Goal: Task Accomplishment & Management: Use online tool/utility

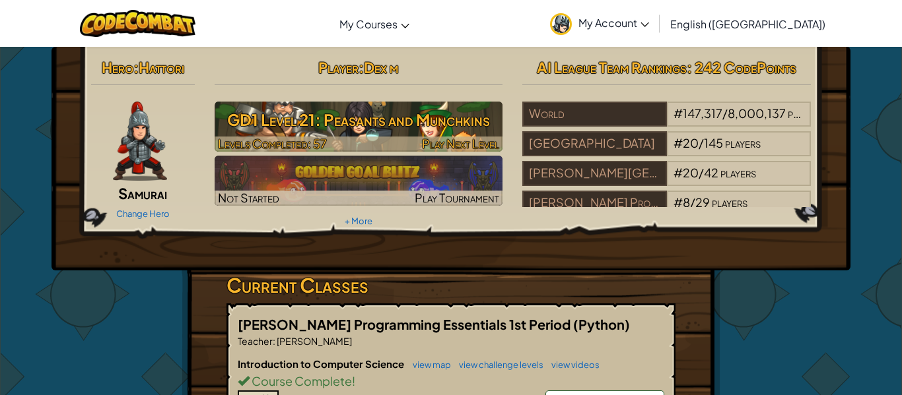
click at [438, 125] on h3 "GD1 Level 21: Peasants and Munchkins" at bounding box center [359, 120] width 288 height 30
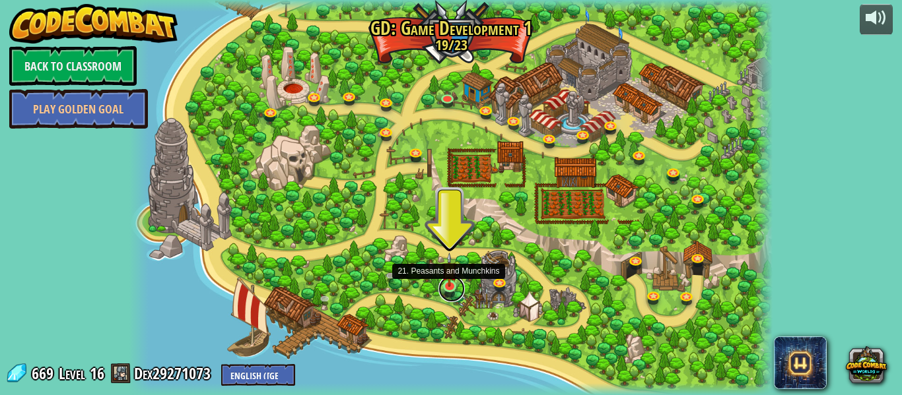
click at [451, 290] on link at bounding box center [451, 289] width 26 height 26
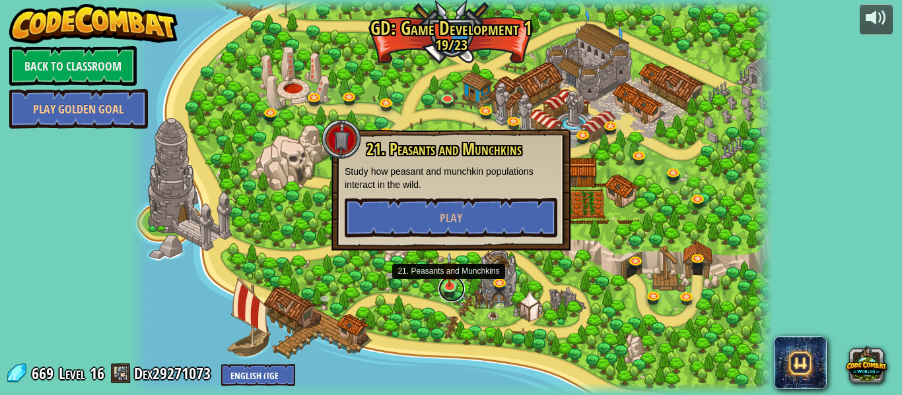
click at [451, 290] on link at bounding box center [451, 289] width 26 height 26
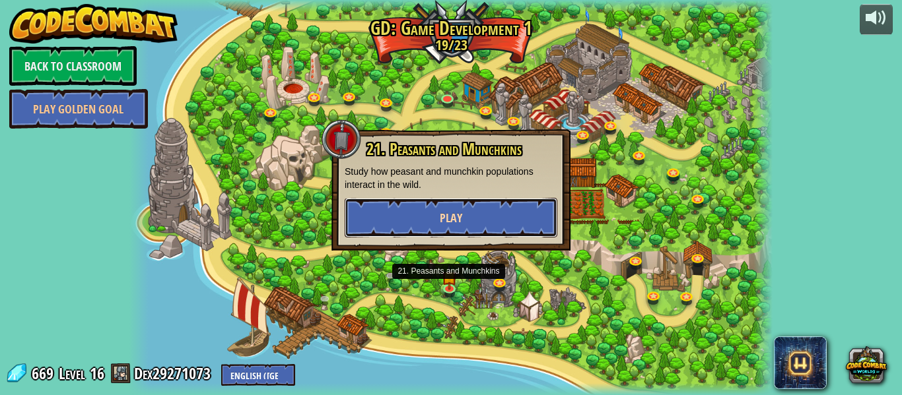
click at [442, 207] on button "Play" at bounding box center [451, 218] width 213 height 40
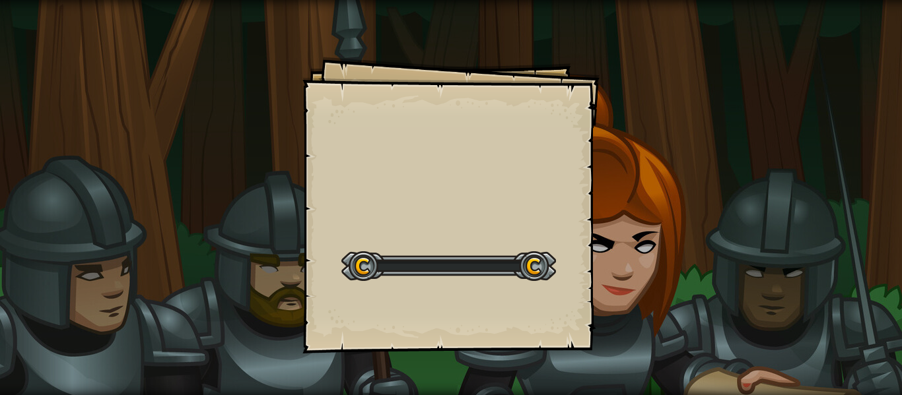
click at [442, 207] on div "Goals Start Level Error loading from server. Try refreshing the page. You'll ne…" at bounding box center [450, 205] width 297 height 297
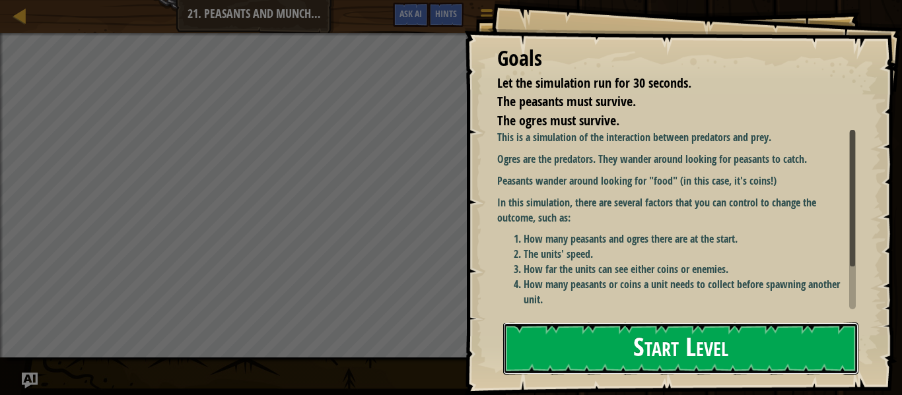
click at [562, 336] on button "Start Level" at bounding box center [680, 349] width 355 height 52
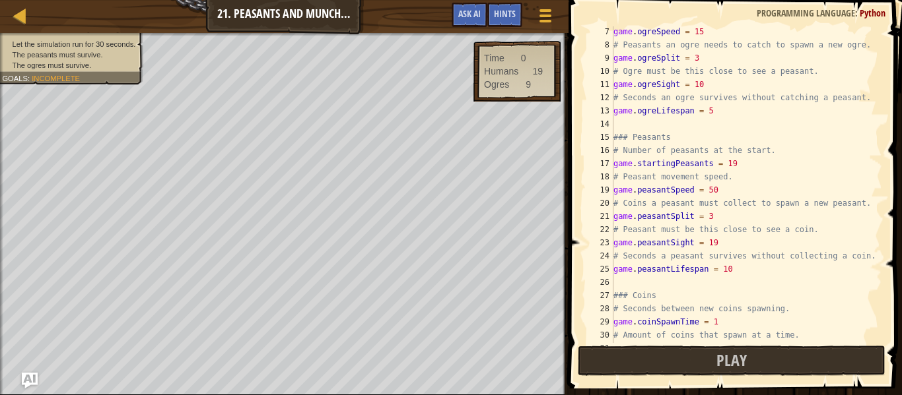
scroll to position [81, 0]
click at [743, 186] on div "game . ogreSpeed = 15 # Peasants an ogre needs to catch to spawn a new ogre. ga…" at bounding box center [746, 195] width 271 height 343
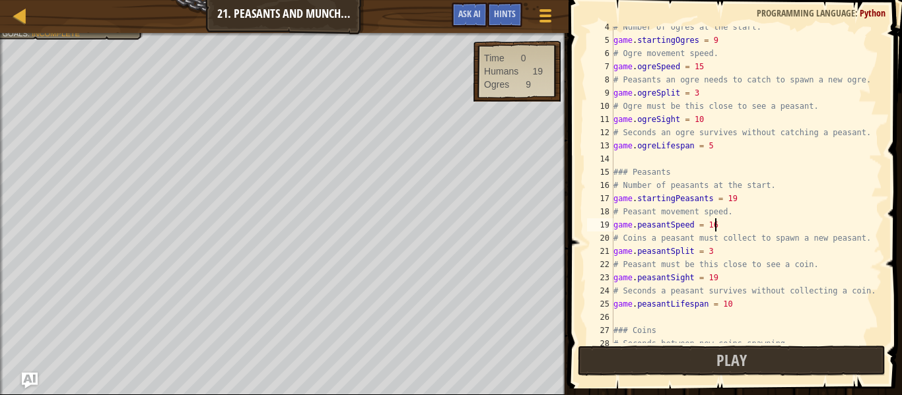
scroll to position [6, 14]
click at [736, 288] on div "# Number of ogres at the start. game . startingOgres = 9 # Ogre movement speed.…" at bounding box center [746, 191] width 271 height 343
click at [736, 273] on div "# Number of ogres at the start. game . startingOgres = 9 # Ogre movement speed.…" at bounding box center [746, 191] width 271 height 343
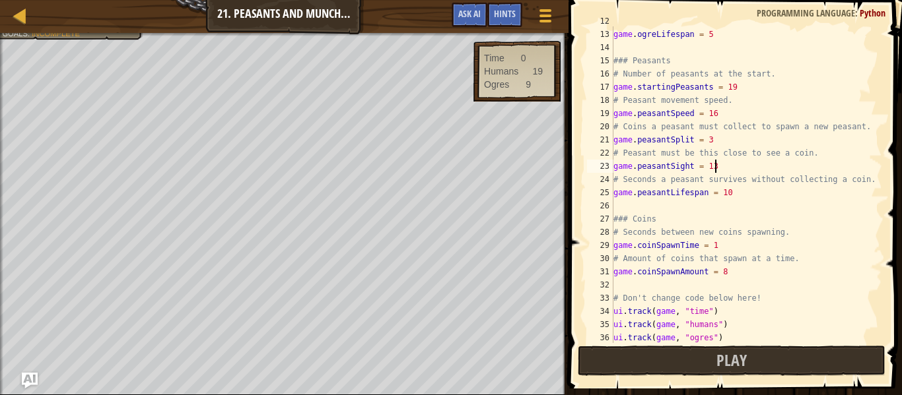
scroll to position [172, 0]
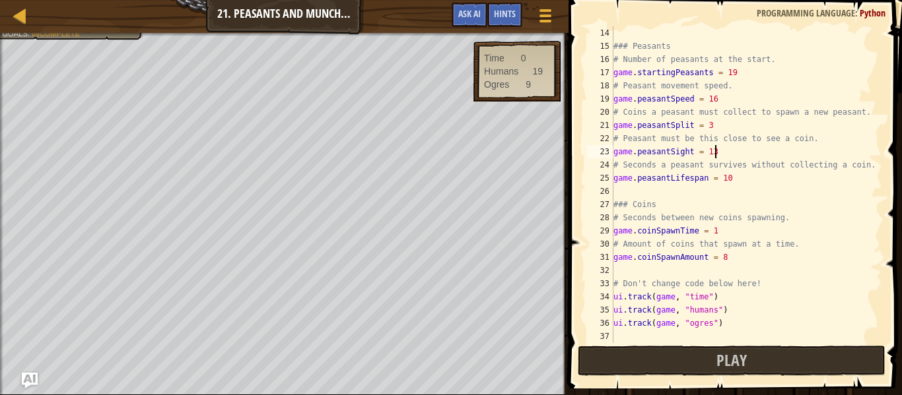
click at [742, 230] on div "### Peasants # Number of peasants at the start. game . startingPeasants = 19 # …" at bounding box center [746, 197] width 271 height 343
type textarea "game.coinSpawnTime = 1.0"
click at [749, 265] on div "### Peasants # Number of peasants at the start. game . startingPeasants = 19 # …" at bounding box center [746, 197] width 271 height 343
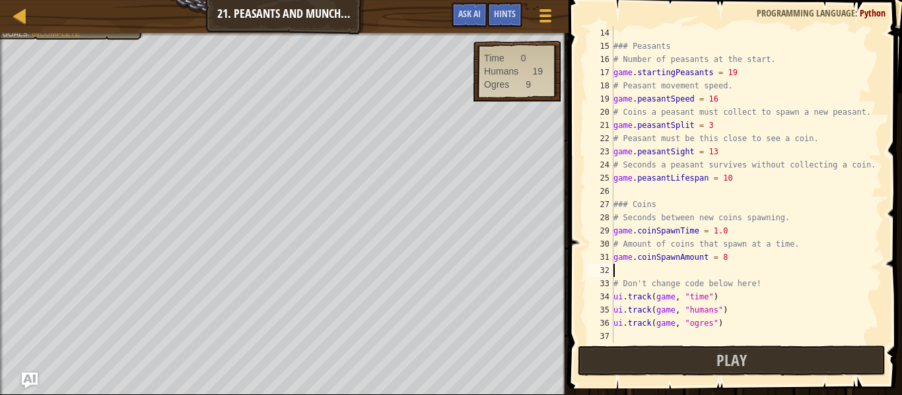
click at [775, 259] on div "### Peasants # Number of peasants at the start. game . startingPeasants = 19 # …" at bounding box center [746, 197] width 271 height 343
click at [715, 355] on button "Play" at bounding box center [732, 361] width 308 height 30
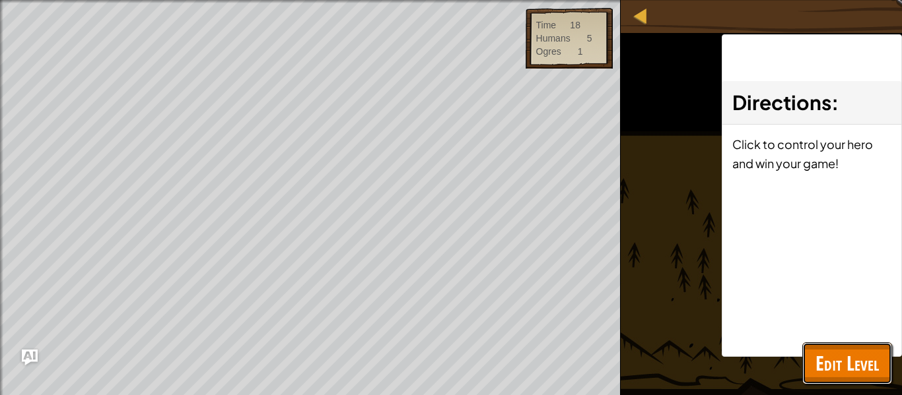
click at [848, 378] on button "Edit Level" at bounding box center [847, 364] width 90 height 42
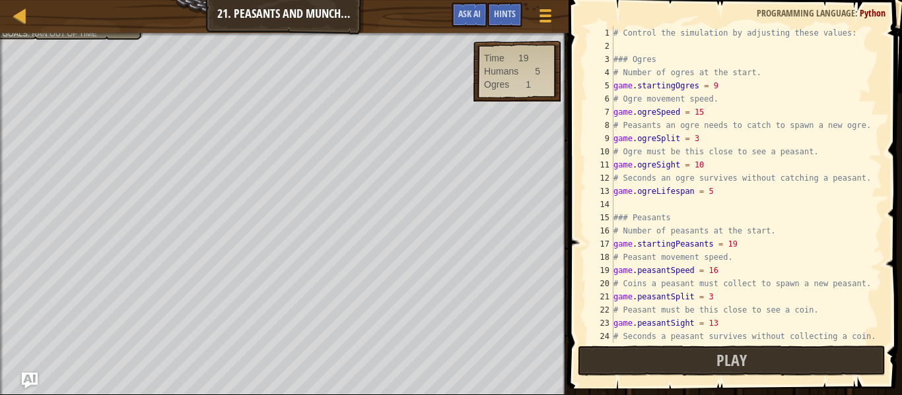
scroll to position [0, 0]
click at [724, 193] on div "# Control the simulation by adjusting these values: ### Ogres # Number of ogres…" at bounding box center [746, 197] width 271 height 343
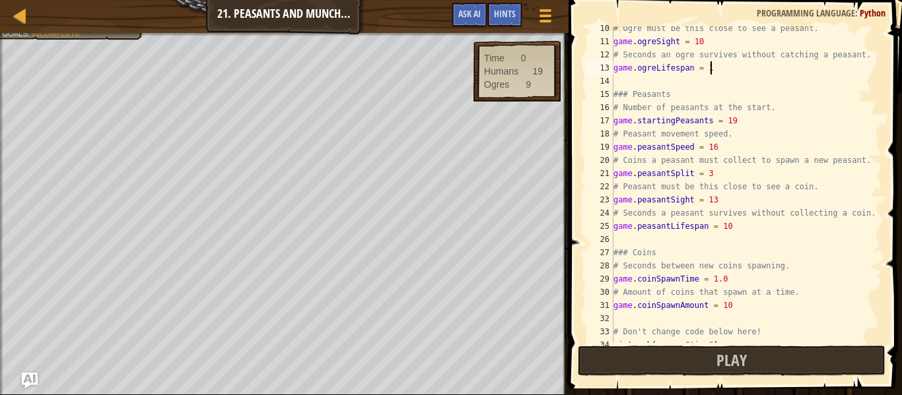
scroll to position [172, 0]
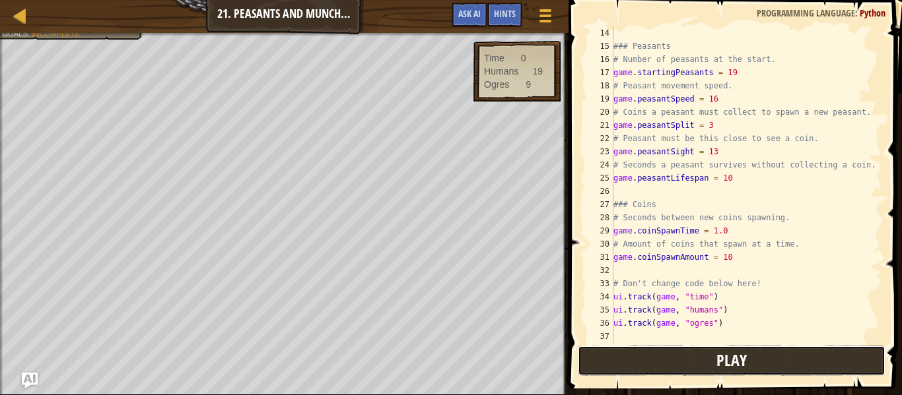
click at [693, 358] on button "Play" at bounding box center [732, 361] width 308 height 30
click at [642, 358] on button "Play" at bounding box center [732, 361] width 308 height 30
click at [516, 13] on div "Hints" at bounding box center [504, 15] width 35 height 24
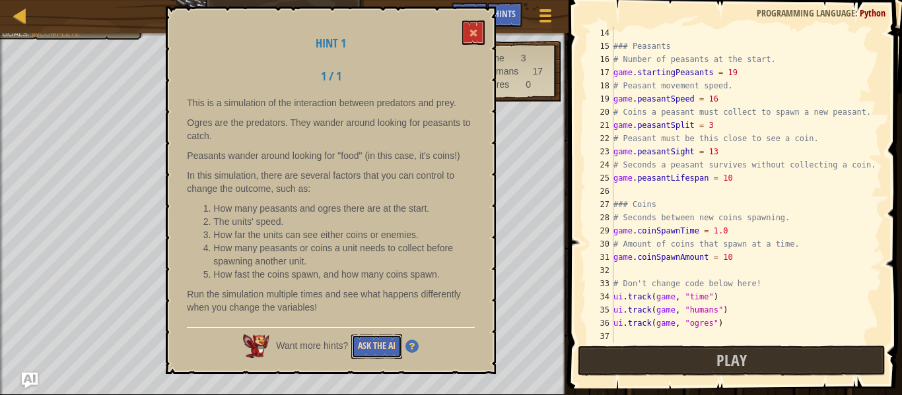
click at [361, 353] on button "Ask the AI" at bounding box center [376, 347] width 51 height 24
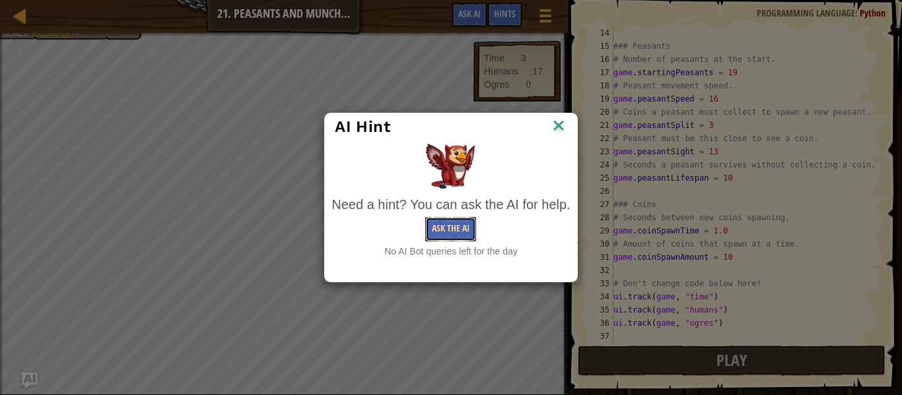
click at [461, 236] on button "Ask the AI" at bounding box center [450, 229] width 51 height 24
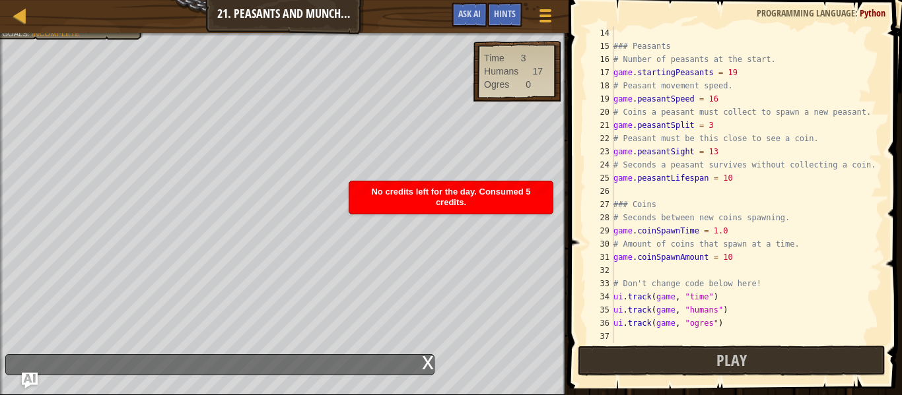
click at [426, 368] on div "x" at bounding box center [428, 361] width 12 height 13
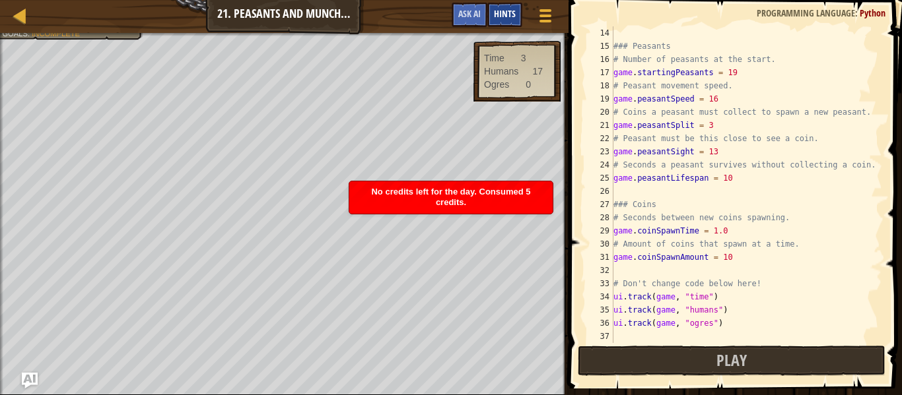
click at [498, 15] on span "Hints" at bounding box center [505, 13] width 22 height 13
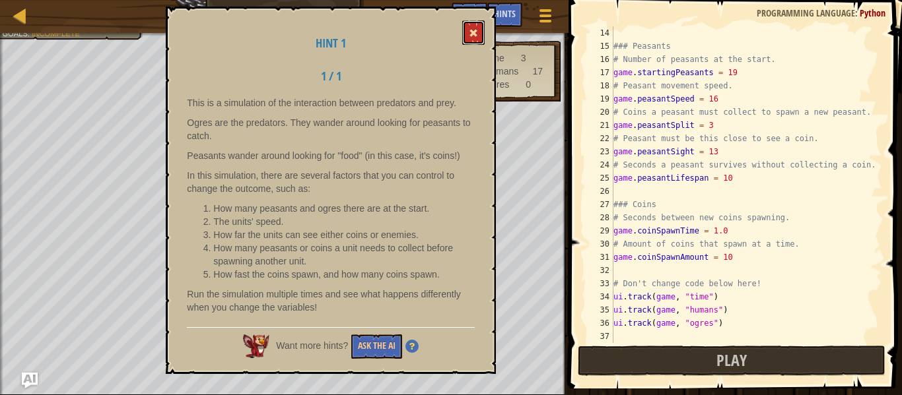
click at [471, 40] on button at bounding box center [473, 32] width 22 height 24
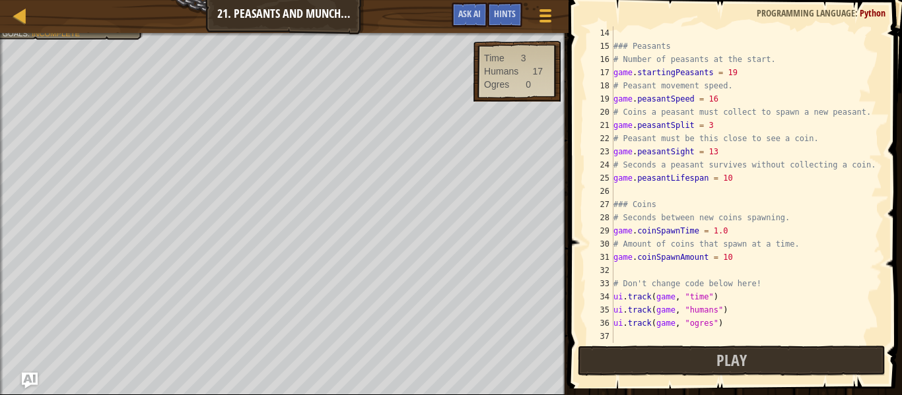
click at [741, 123] on div "### Peasants # Number of peasants at the start. game . startingPeasants = 19 # …" at bounding box center [746, 197] width 271 height 343
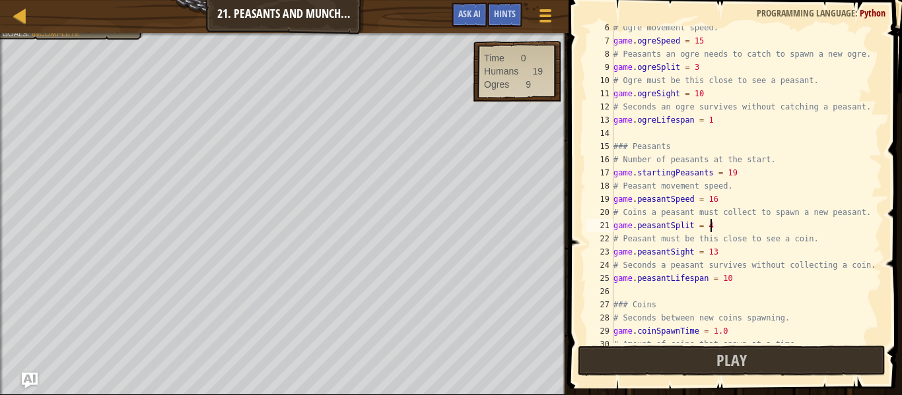
scroll to position [15, 0]
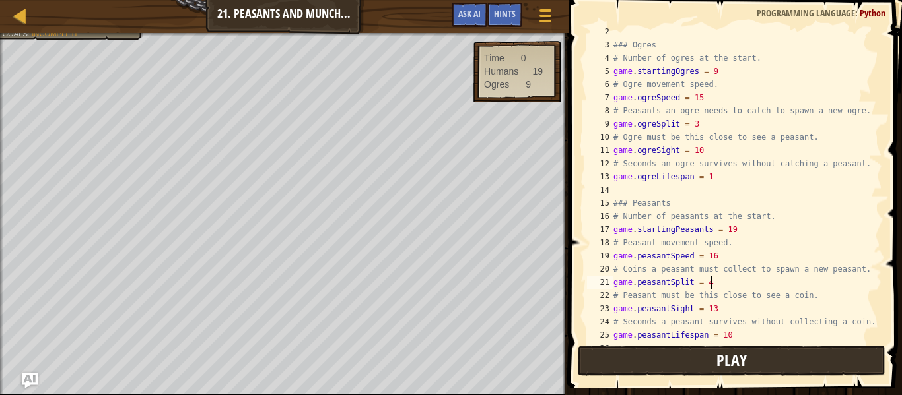
type textarea "game.peasantSplit = 4"
click at [672, 352] on button "Play" at bounding box center [732, 361] width 308 height 30
click at [554, 12] on button "Game Menu" at bounding box center [545, 18] width 35 height 32
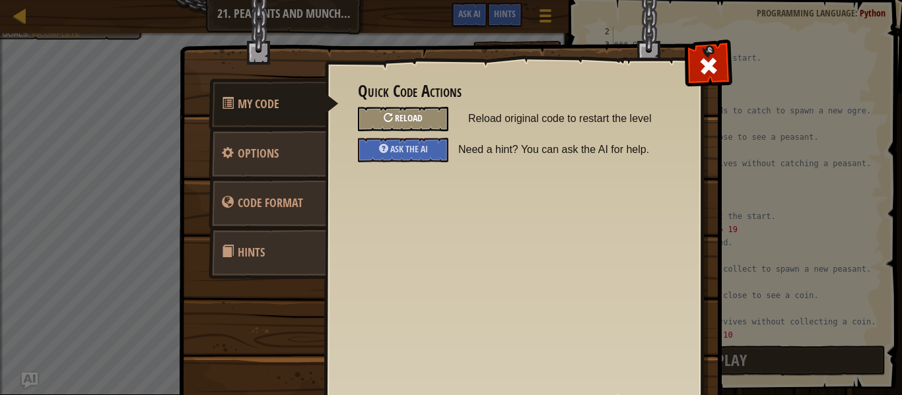
click at [426, 108] on div "Reload" at bounding box center [403, 119] width 90 height 24
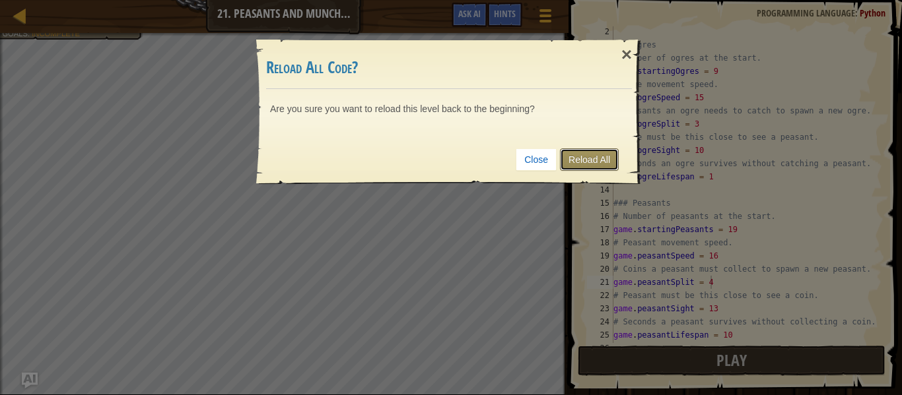
click at [603, 162] on link "Reload All" at bounding box center [589, 160] width 59 height 22
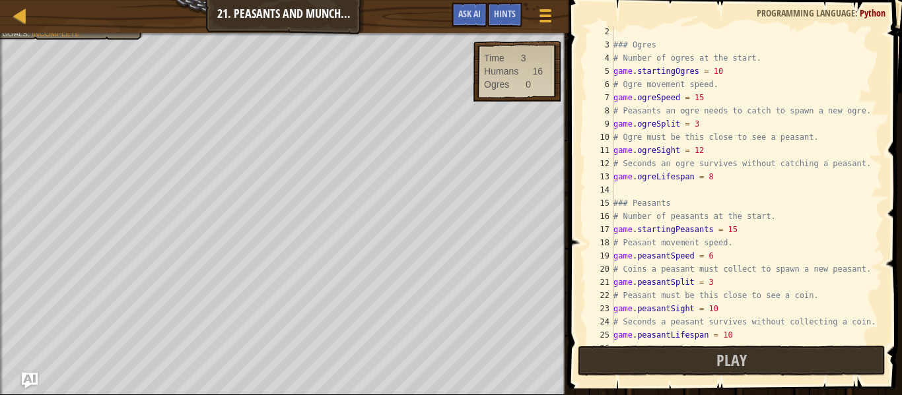
scroll to position [6, 0]
click at [717, 349] on button "Play" at bounding box center [732, 361] width 308 height 30
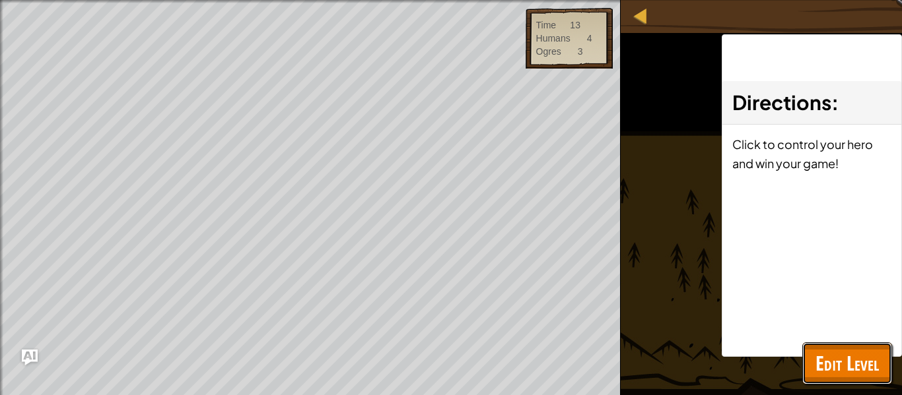
click at [844, 355] on span "Edit Level" at bounding box center [846, 363] width 63 height 27
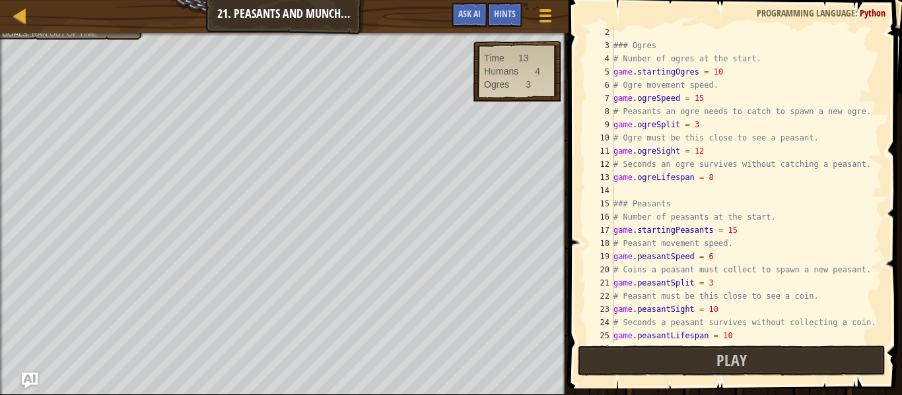
scroll to position [0, 0]
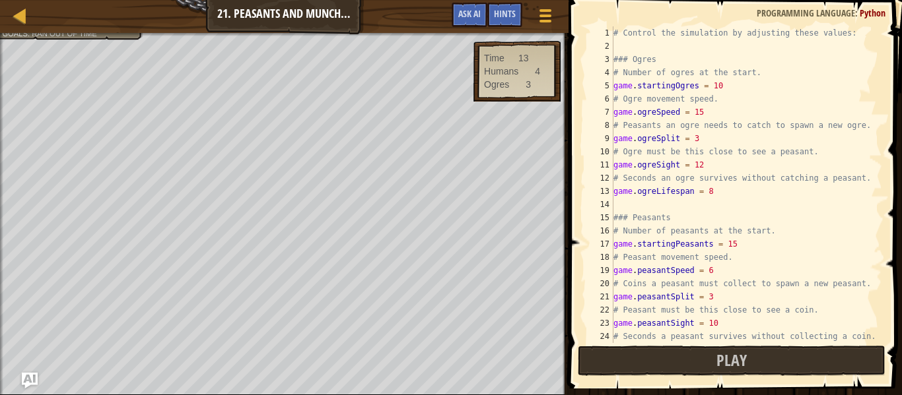
click at [741, 88] on div "# Control the simulation by adjusting these values: ### Ogres # Number of ogres…" at bounding box center [746, 197] width 271 height 343
type textarea "game.startingOgres = 13"
click at [636, 362] on button "Play" at bounding box center [732, 361] width 308 height 30
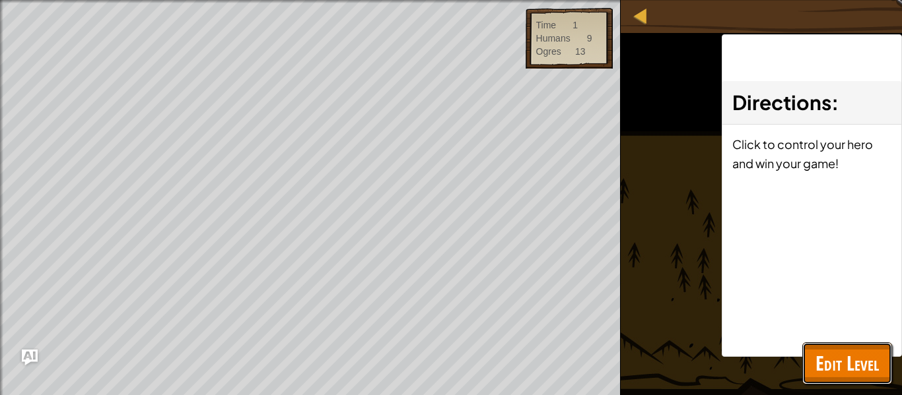
click at [813, 382] on button "Edit Level" at bounding box center [847, 364] width 90 height 42
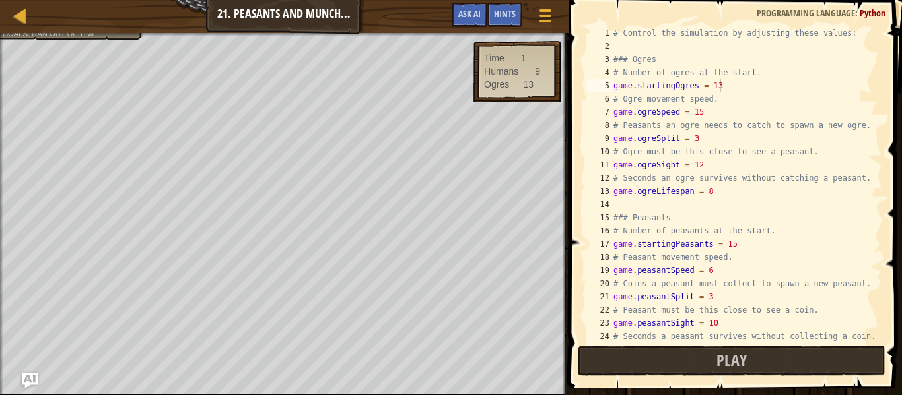
click at [774, 382] on span at bounding box center [736, 179] width 344 height 434
click at [782, 366] on button "Play" at bounding box center [732, 361] width 308 height 30
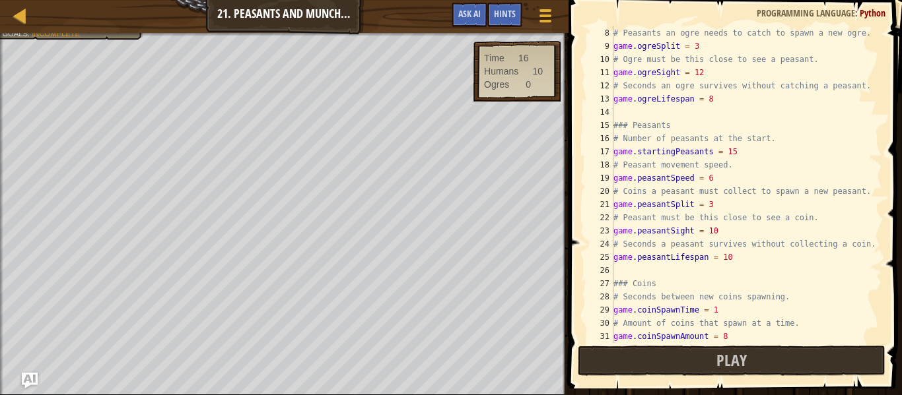
scroll to position [0, 0]
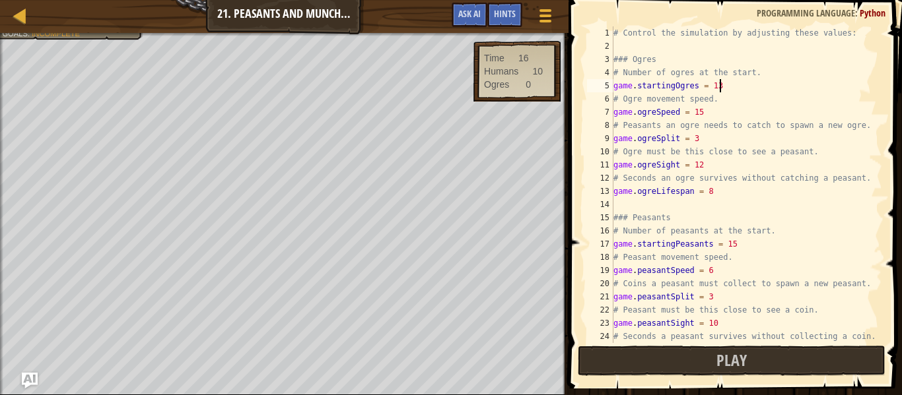
click at [630, 50] on div "# Control the simulation by adjusting these values: ### Ogres # Number of ogres…" at bounding box center [746, 197] width 271 height 343
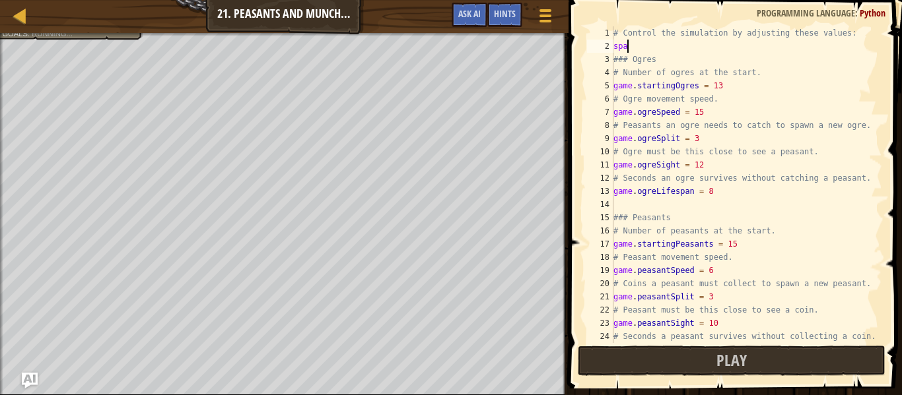
scroll to position [6, 1]
type textarea "s"
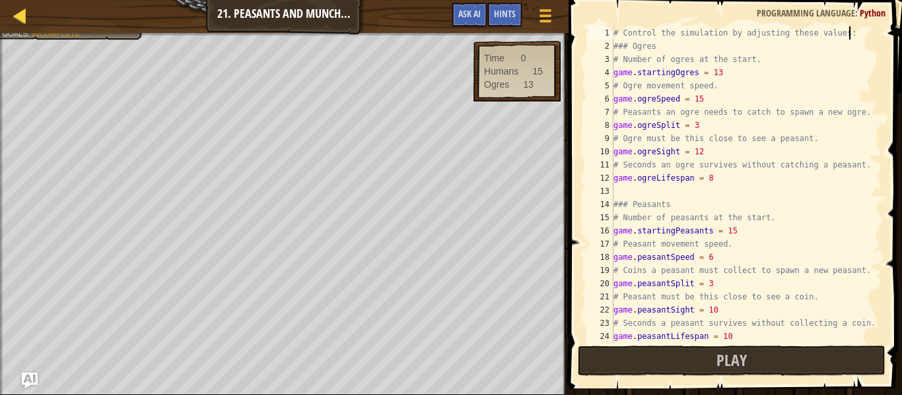
type textarea "# Control the simulation by adjusting these values:"
click at [12, 18] on div at bounding box center [20, 15] width 17 height 17
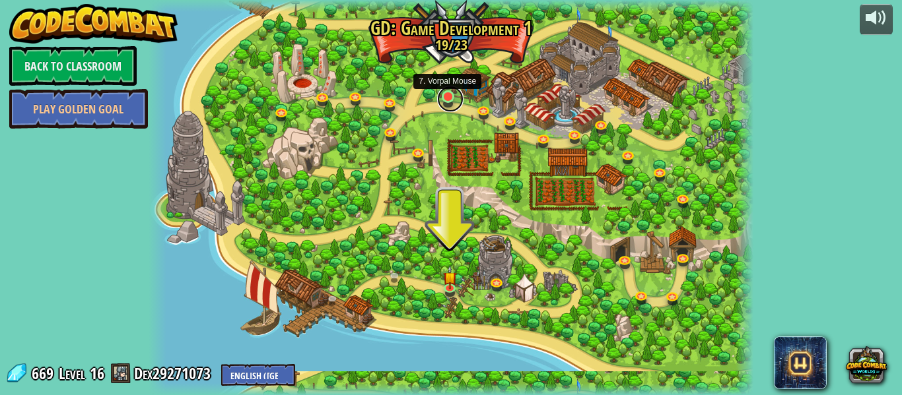
click at [449, 104] on link at bounding box center [450, 99] width 26 height 26
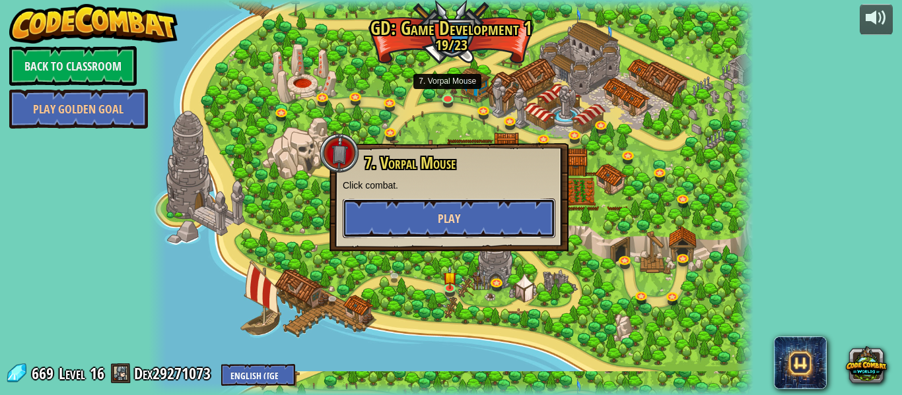
click at [454, 222] on span "Play" at bounding box center [449, 219] width 22 height 17
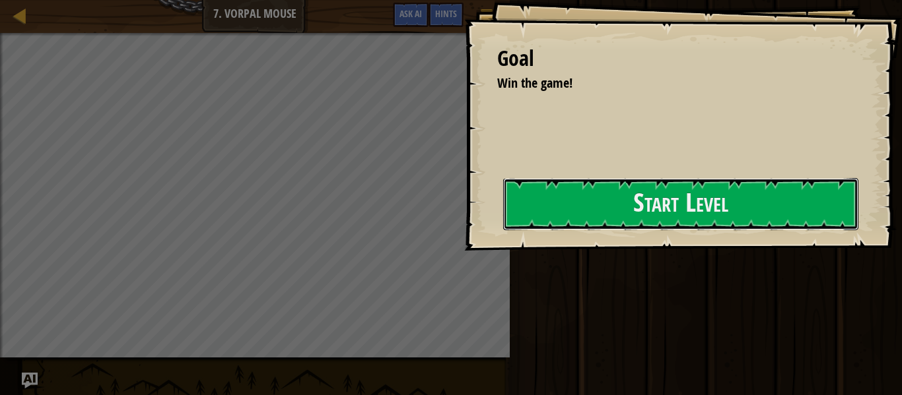
click at [503, 222] on button "Start Level" at bounding box center [680, 204] width 355 height 52
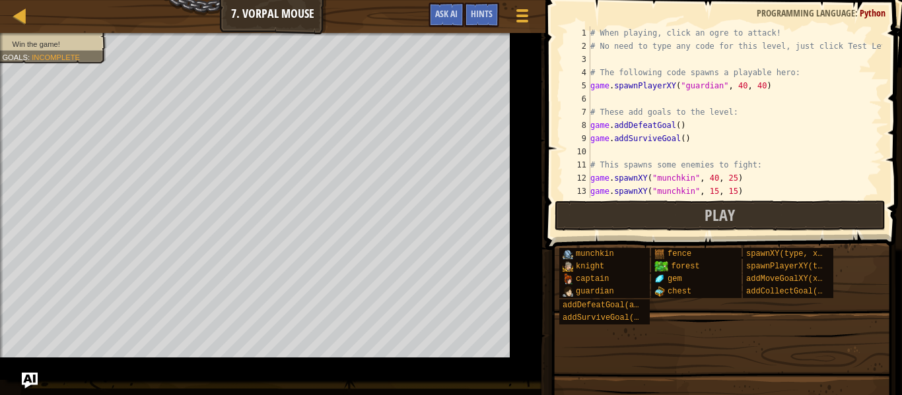
click at [752, 193] on div "# When playing, click an ogre to attack! # No need to type any code for this le…" at bounding box center [753, 125] width 330 height 198
type textarea "game.spawnXY("munchkin", 15, 15)"
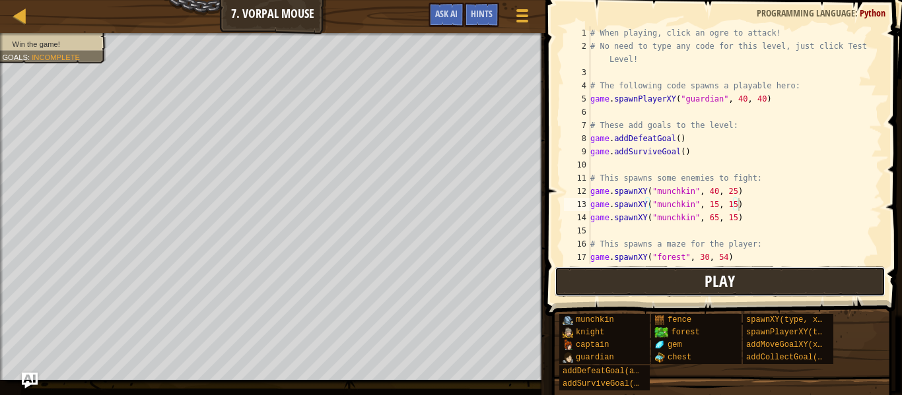
click at [613, 286] on button "Play" at bounding box center [720, 282] width 331 height 30
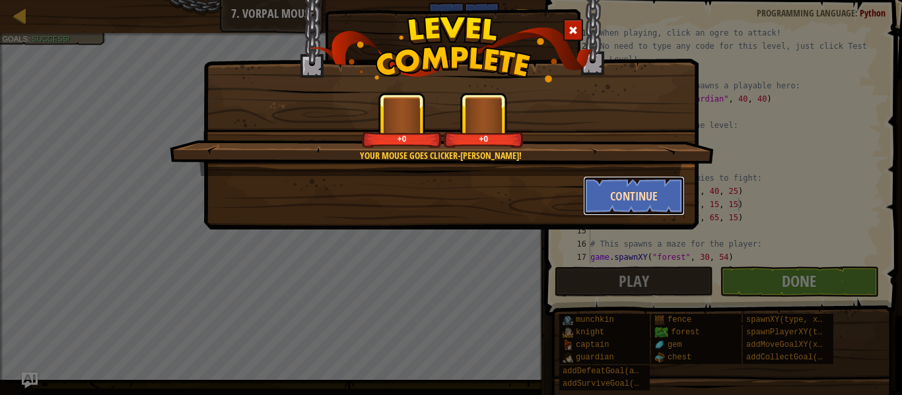
click at [612, 207] on button "Continue" at bounding box center [634, 196] width 102 height 40
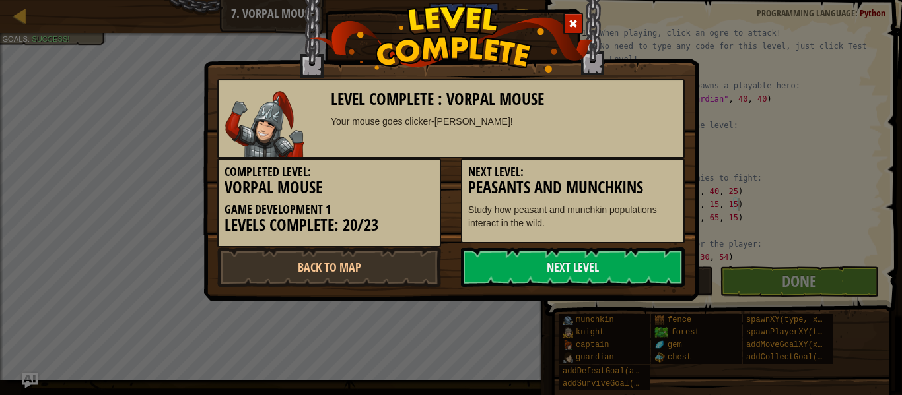
click at [638, 192] on h3 "Peasants and Munchkins" at bounding box center [572, 188] width 209 height 18
click at [745, 89] on div "Level Complete : Vorpal Mouse Your mouse goes clicker-[PERSON_NAME]! Completed …" at bounding box center [451, 197] width 902 height 395
click at [574, 13] on div at bounding box center [573, 24] width 20 height 22
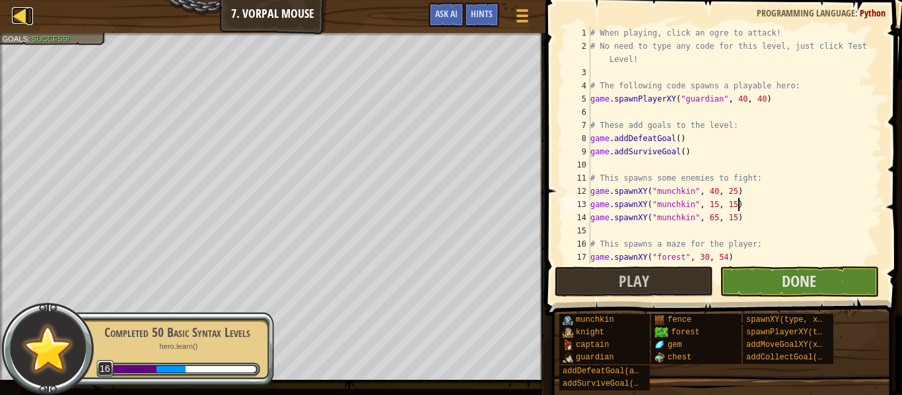
click at [28, 11] on div at bounding box center [20, 15] width 17 height 17
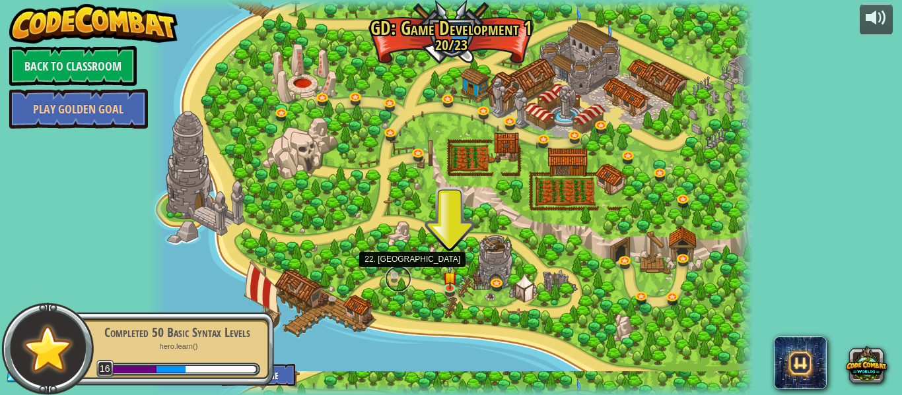
click at [400, 269] on link at bounding box center [398, 279] width 26 height 26
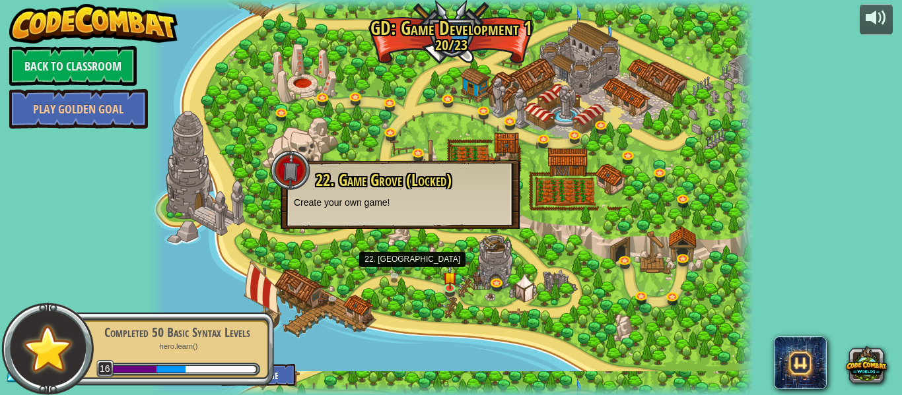
click at [548, 63] on div at bounding box center [451, 197] width 605 height 395
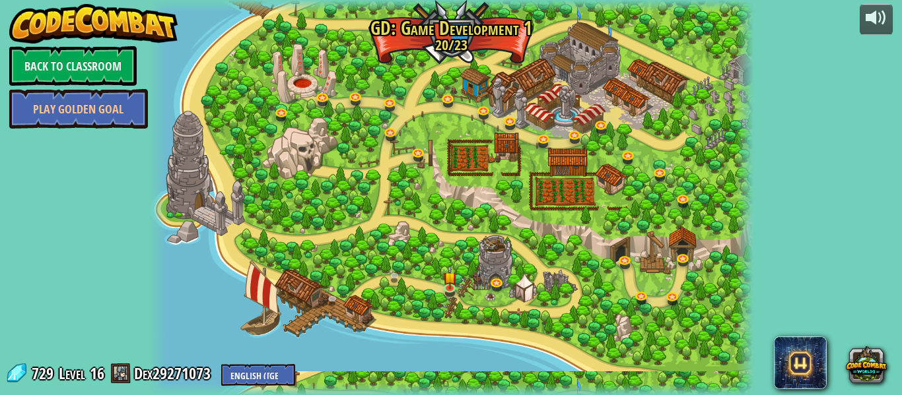
click at [344, 285] on div at bounding box center [451, 197] width 605 height 395
click at [336, 292] on link at bounding box center [336, 302] width 26 height 26
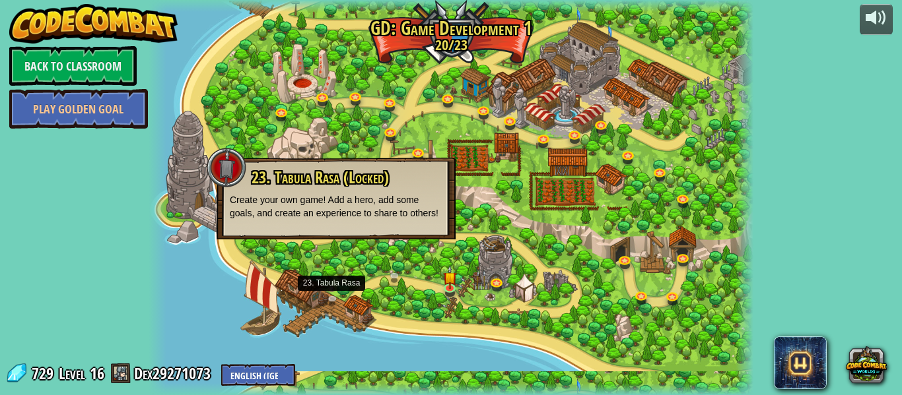
click at [687, 123] on div at bounding box center [451, 197] width 605 height 395
